Goal: Find specific page/section: Find specific page/section

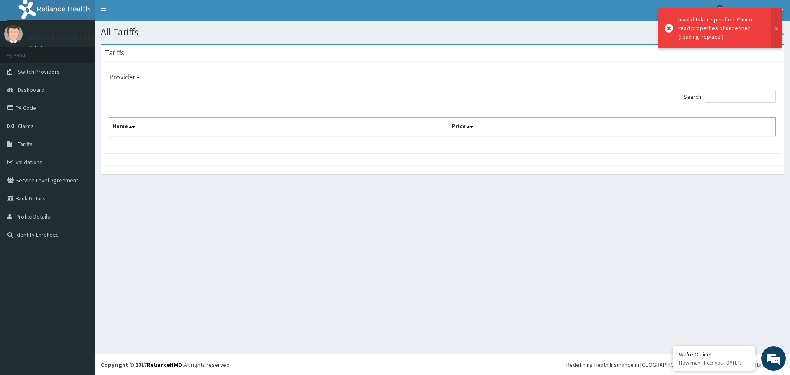
drag, startPoint x: 729, startPoint y: 88, endPoint x: 730, endPoint y: 93, distance: 5.4
click at [729, 90] on div "Search: Name Price" at bounding box center [442, 119] width 674 height 67
click at [731, 96] on input "Search:" at bounding box center [739, 96] width 71 height 12
type input "CE"
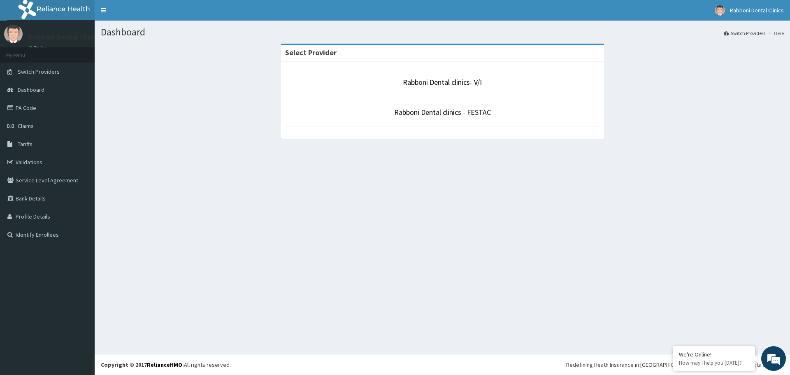
click at [509, 113] on p "Rabboni Dental clinics - FESTAC" at bounding box center [442, 112] width 315 height 11
click at [502, 121] on li "Rabboni Dental clinics - FESTAC" at bounding box center [442, 111] width 315 height 30
click at [522, 114] on p "Rabboni Dental clinics - FESTAC" at bounding box center [442, 112] width 315 height 11
click at [525, 116] on p "Rabboni Dental clinics - FESTAC" at bounding box center [442, 112] width 315 height 11
click at [463, 111] on link "Rabboni Dental clinics - FESTAC" at bounding box center [442, 111] width 97 height 9
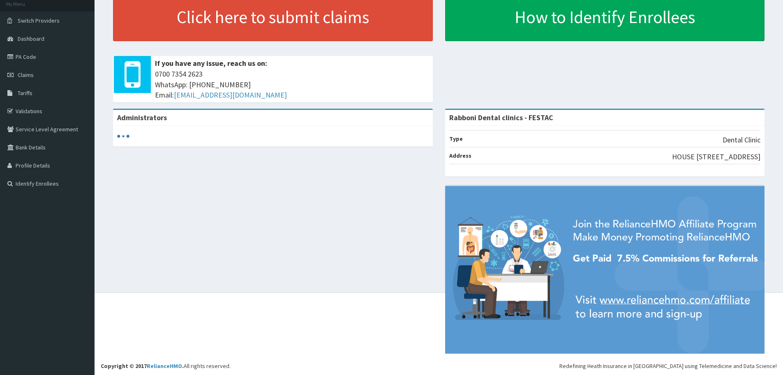
scroll to position [52, 0]
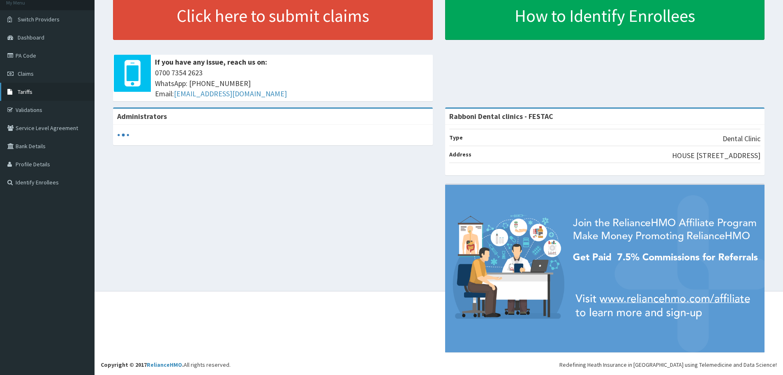
click at [66, 92] on link "Tariffs" at bounding box center [47, 92] width 95 height 18
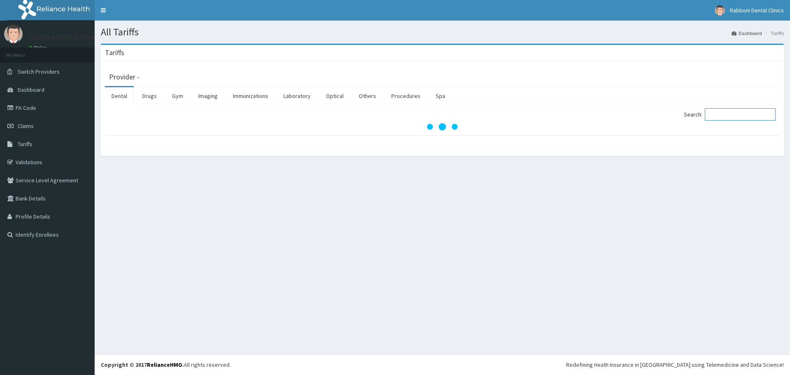
click at [729, 115] on input "Search:" at bounding box center [739, 114] width 71 height 12
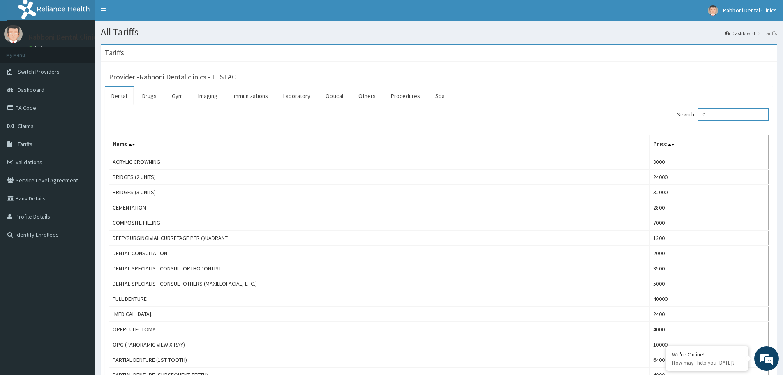
type input "CE"
